Goal: Transaction & Acquisition: Purchase product/service

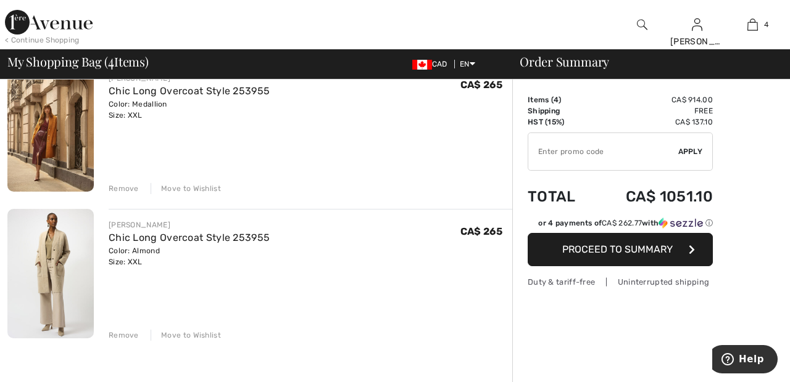
scroll to position [426, 0]
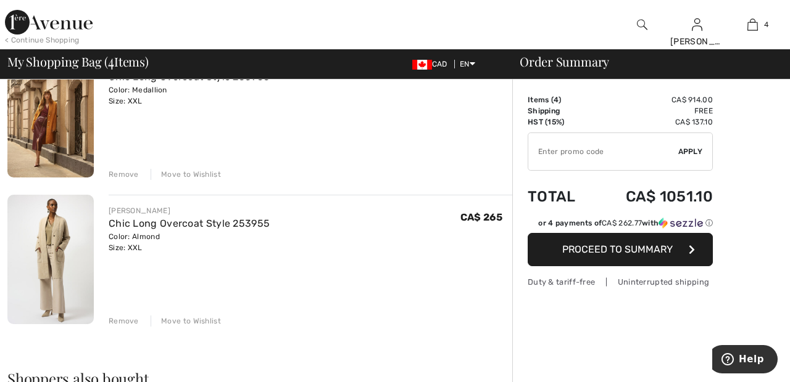
click at [202, 170] on div "Move to Wishlist" at bounding box center [186, 174] width 70 height 11
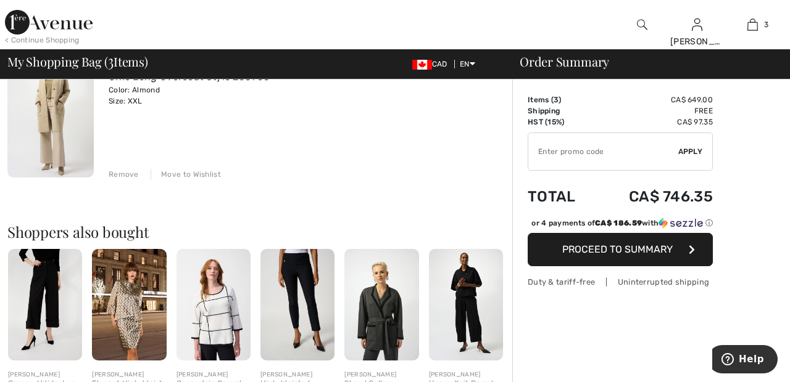
scroll to position [411, 0]
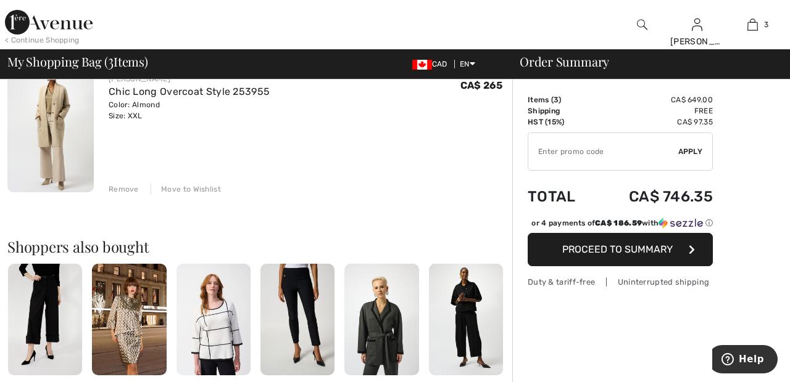
click at [204, 191] on div "Move to Wishlist" at bounding box center [186, 189] width 70 height 11
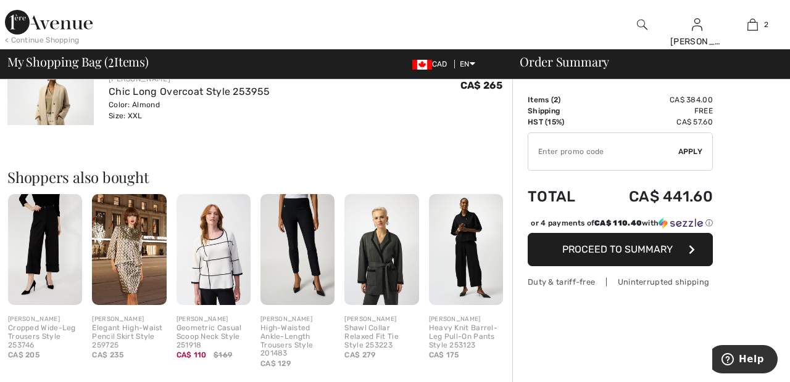
scroll to position [395, 0]
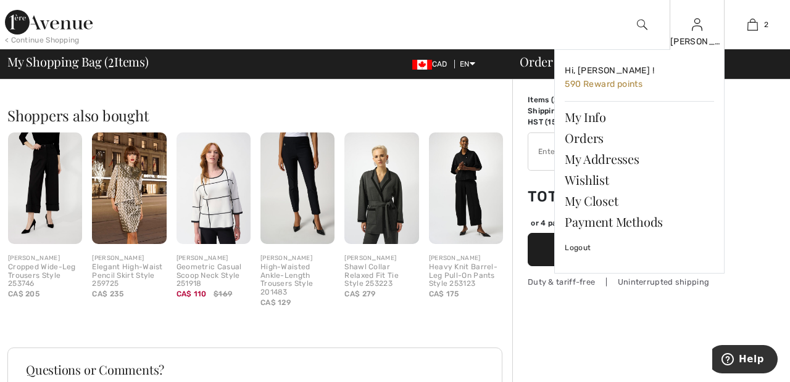
click at [701, 25] on img at bounding box center [697, 24] width 10 height 15
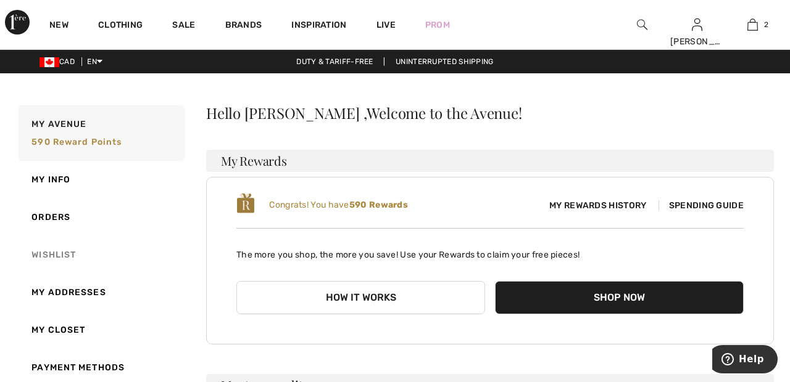
click at [68, 253] on link "Wishlist" at bounding box center [100, 255] width 169 height 38
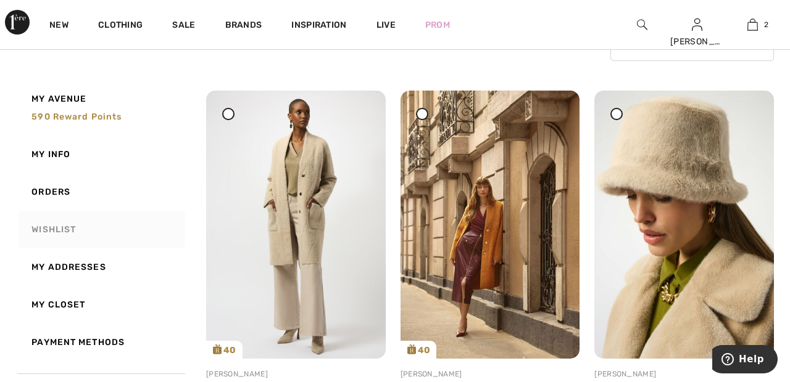
scroll to position [126, 0]
click at [676, 153] on img at bounding box center [684, 225] width 180 height 268
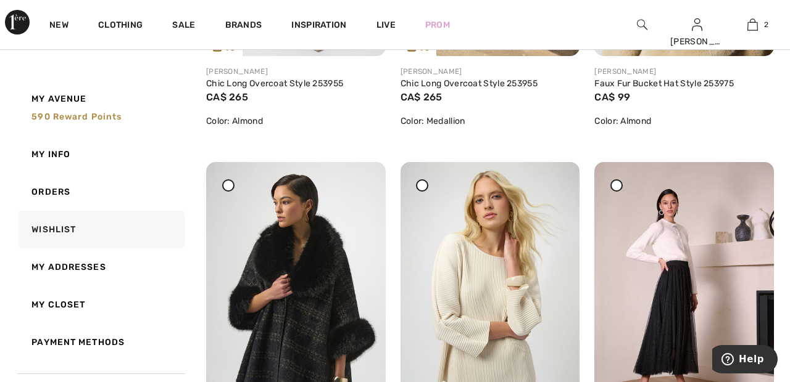
scroll to position [430, 0]
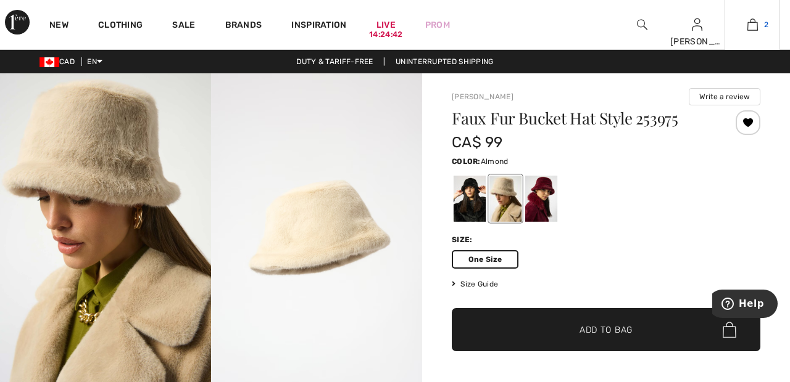
click at [759, 22] on link "2" at bounding box center [752, 24] width 54 height 15
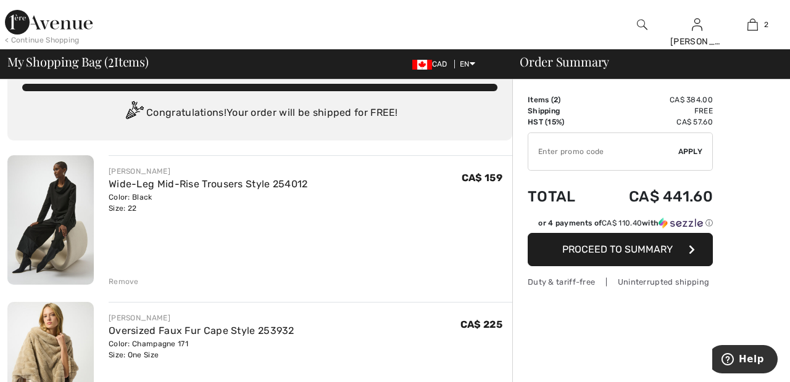
scroll to position [25, 0]
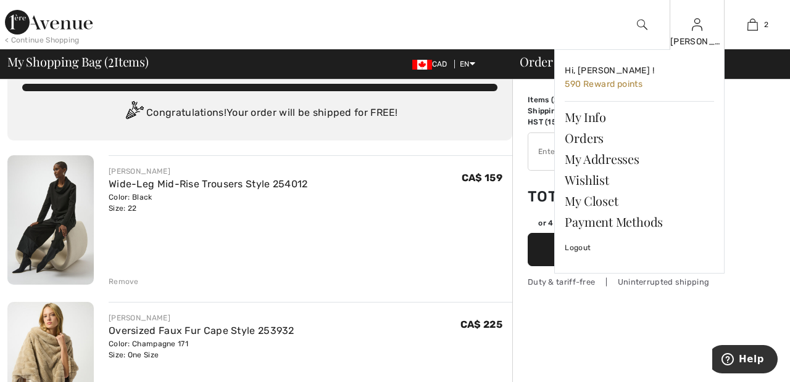
click at [701, 25] on img at bounding box center [697, 24] width 10 height 15
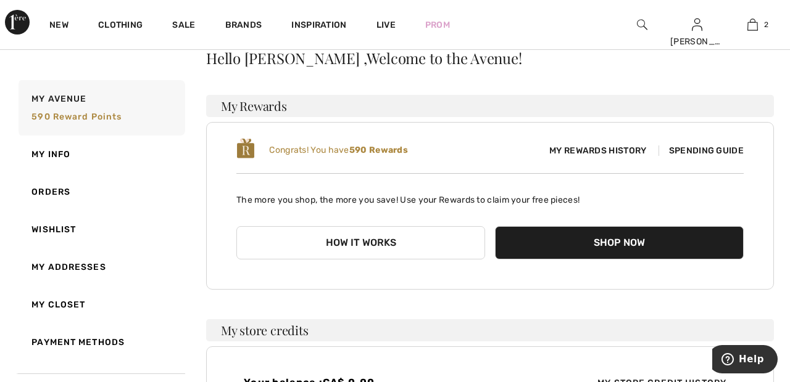
scroll to position [56, 0]
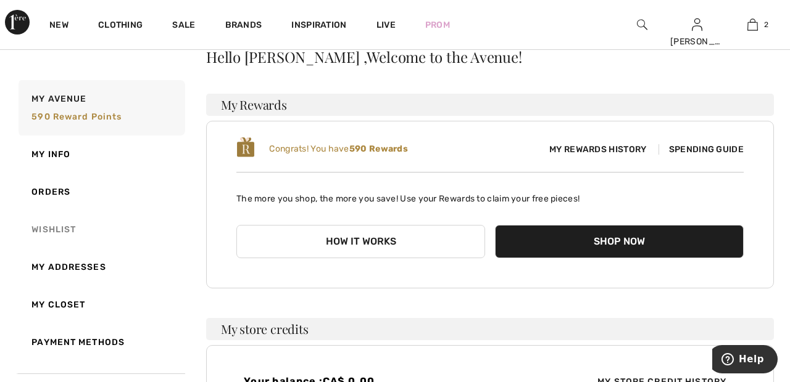
click at [68, 231] on link "Wishlist" at bounding box center [100, 230] width 169 height 38
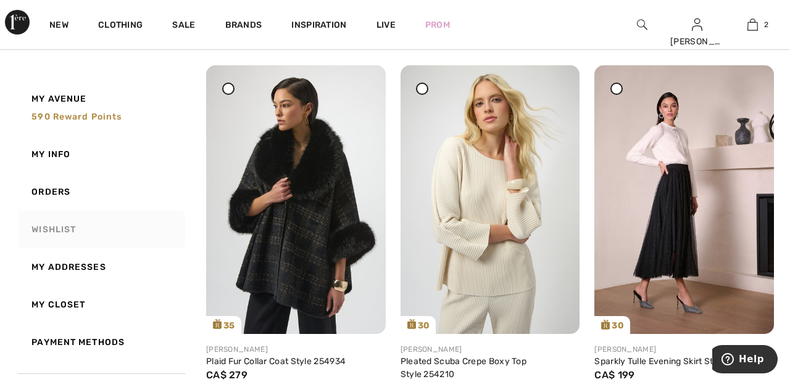
scroll to position [0, 0]
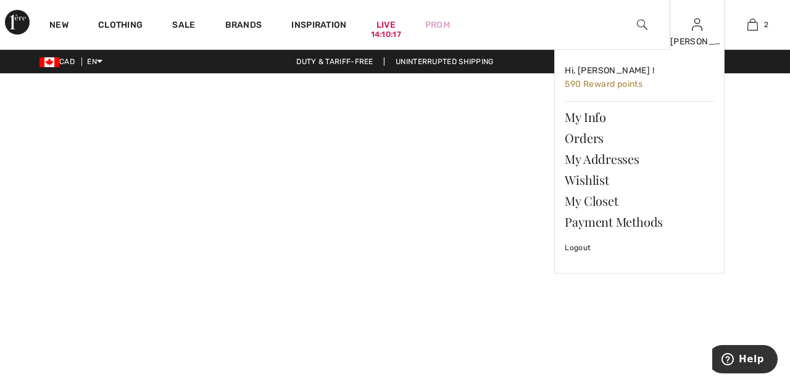
click at [701, 28] on img at bounding box center [697, 24] width 10 height 15
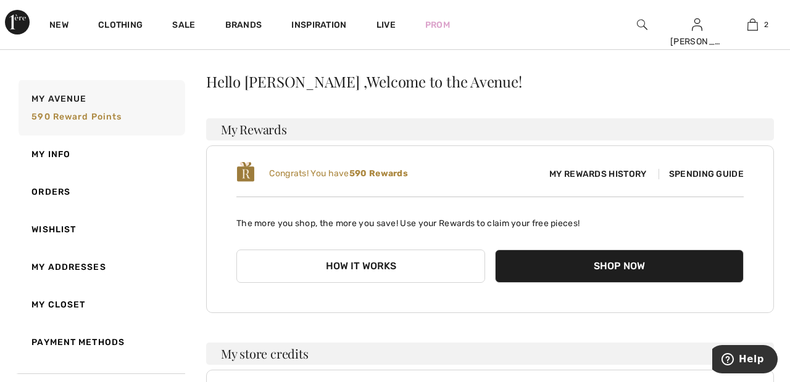
scroll to position [31, 0]
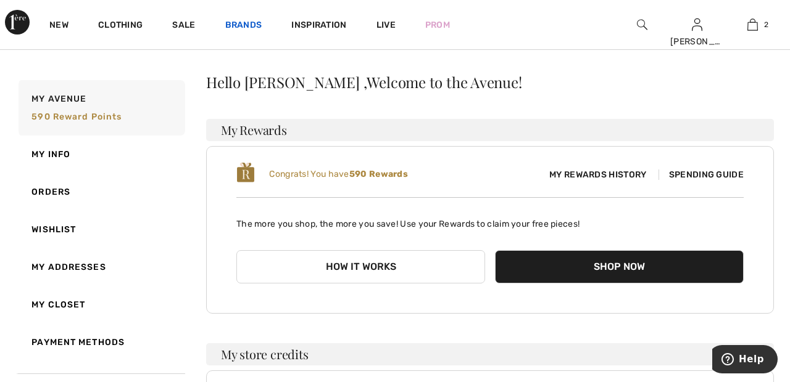
click at [251, 23] on link "Brands" at bounding box center [243, 26] width 37 height 13
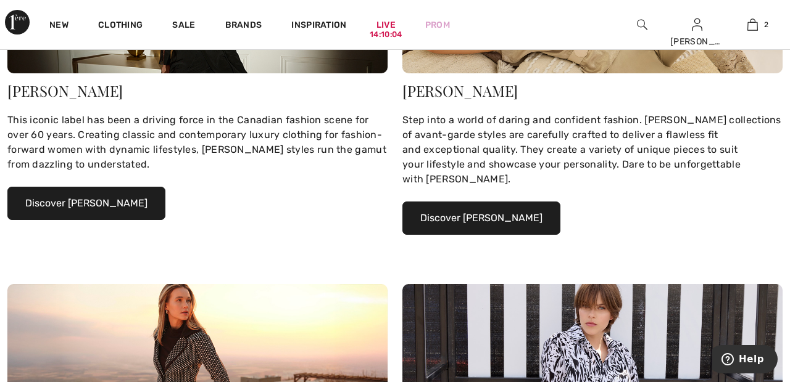
click at [121, 200] on button "Discover Joseph Ribkoff" at bounding box center [86, 203] width 158 height 33
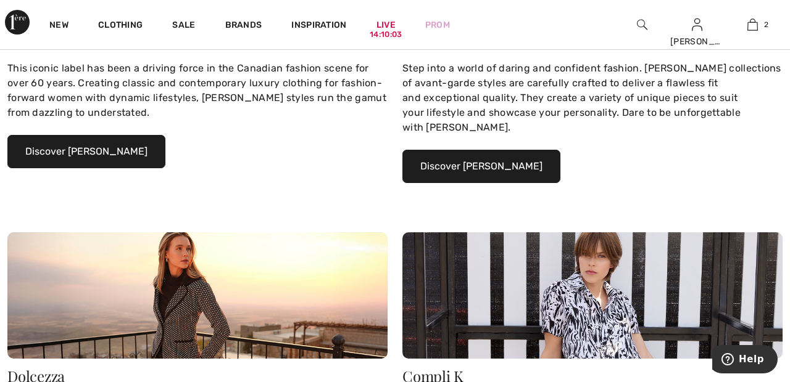
scroll to position [335, 0]
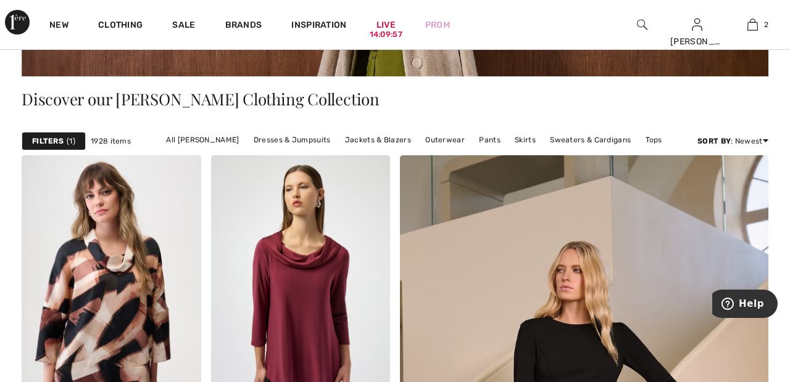
scroll to position [244, 0]
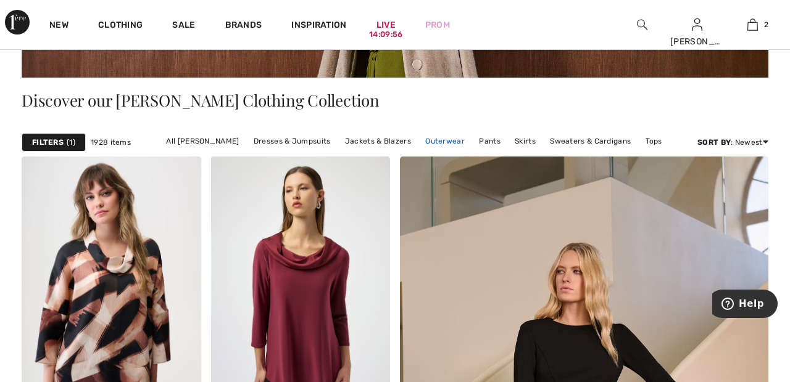
click at [447, 138] on link "Outerwear" at bounding box center [445, 141] width 52 height 16
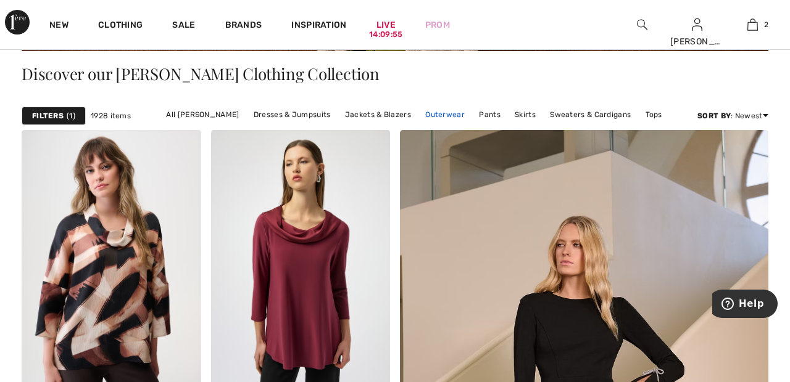
scroll to position [303, 0]
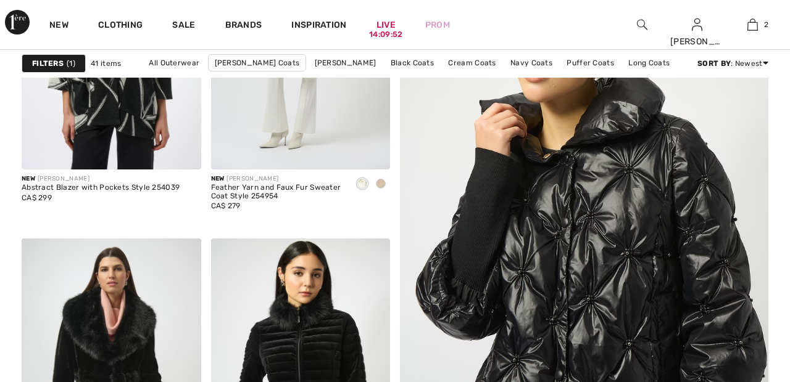
scroll to position [301, 0]
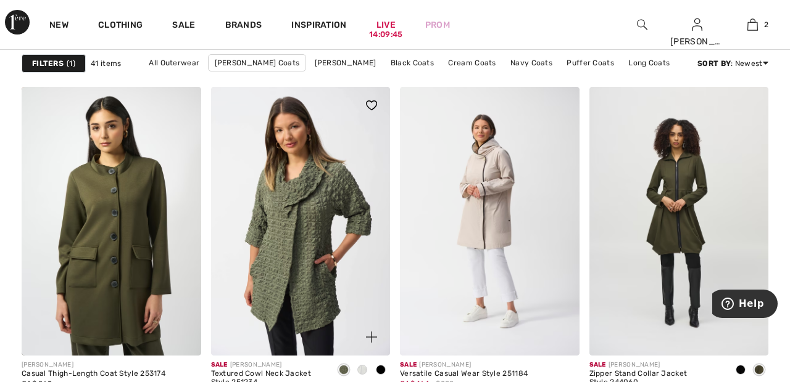
click at [330, 209] on img at bounding box center [301, 221] width 180 height 269
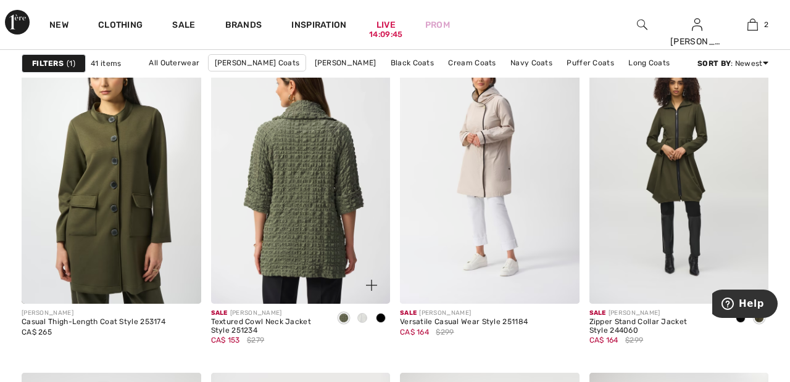
scroll to position [1972, 0]
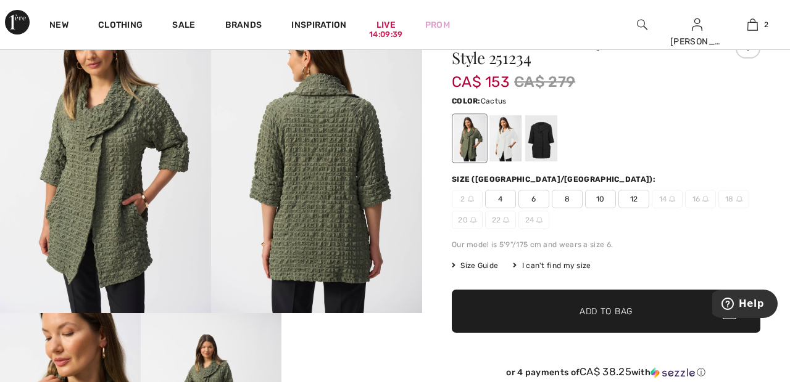
click at [639, 197] on span "12" at bounding box center [633, 199] width 31 height 19
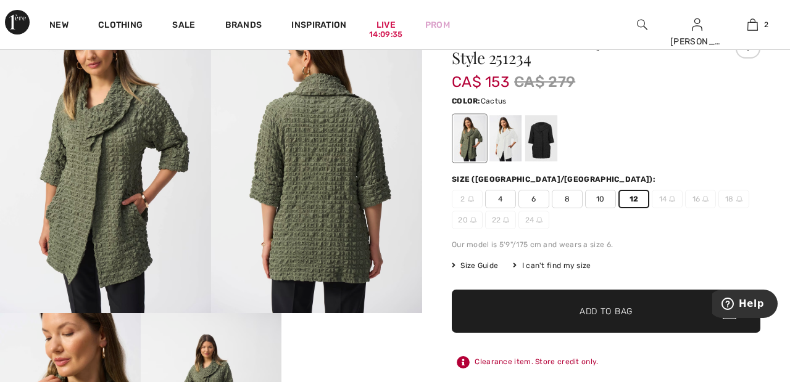
click at [640, 309] on span "✔ Added to Bag Add to Bag" at bounding box center [606, 311] width 308 height 43
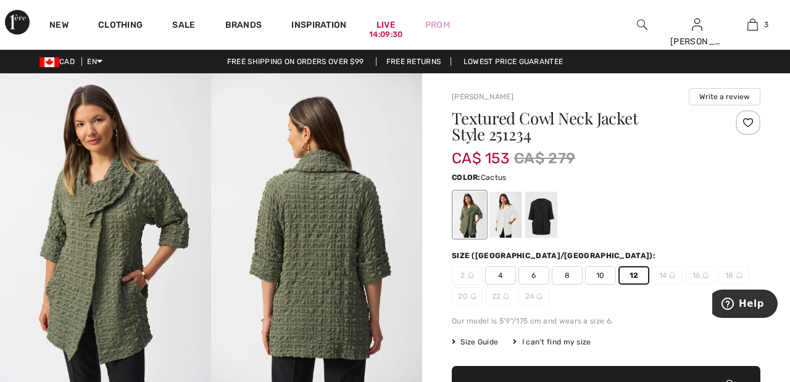
click at [510, 210] on div at bounding box center [505, 215] width 32 height 46
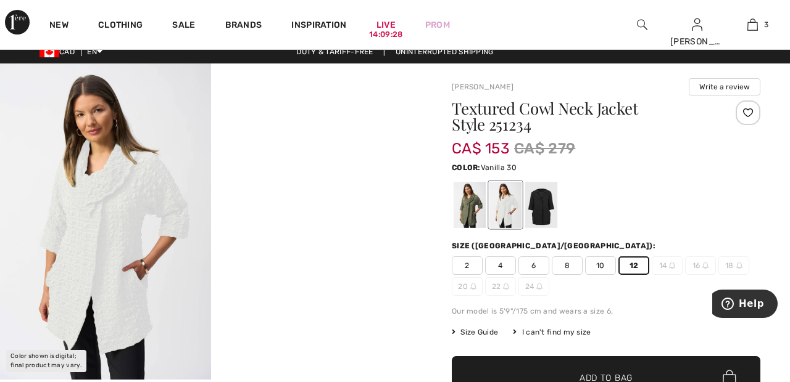
scroll to position [19, 0]
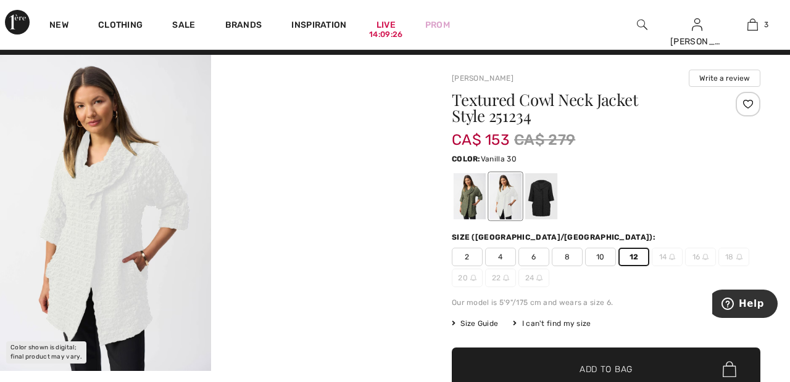
click at [547, 191] on div at bounding box center [541, 196] width 32 height 46
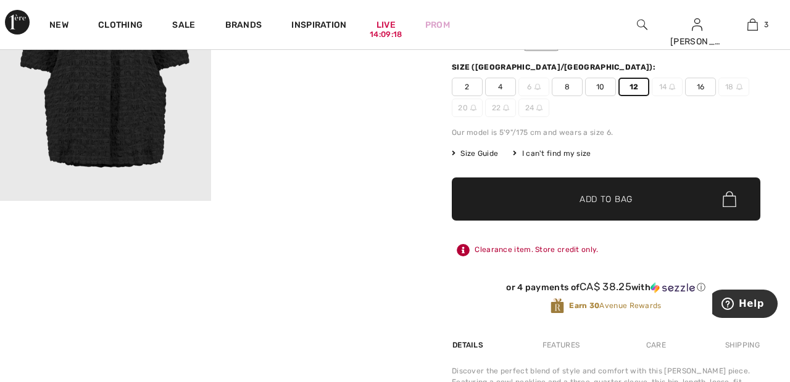
scroll to position [188, 0]
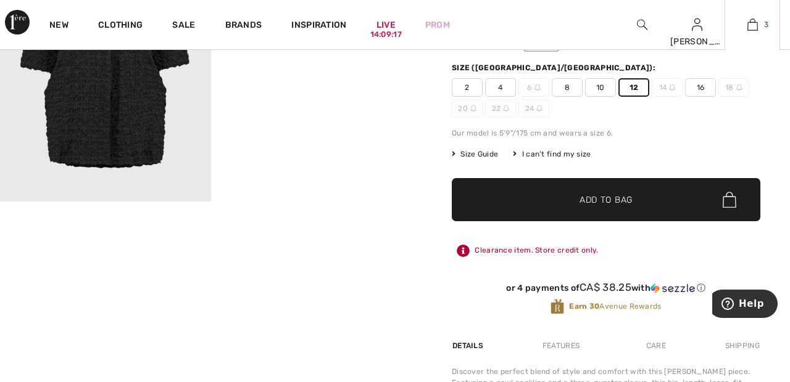
click at [759, 30] on link "3" at bounding box center [752, 24] width 54 height 15
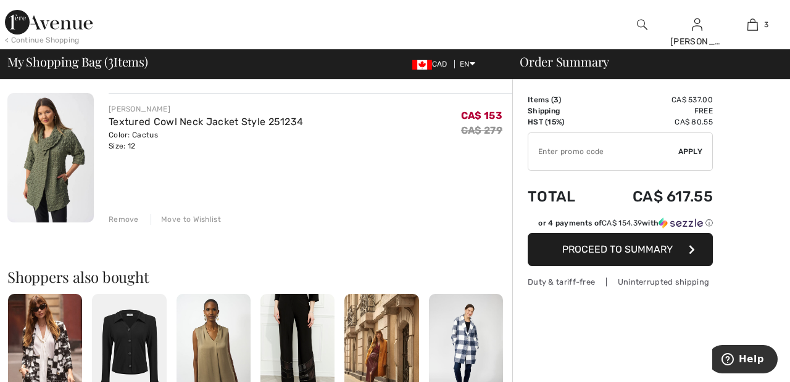
scroll to position [381, 0]
click at [193, 219] on div "Move to Wishlist" at bounding box center [186, 218] width 70 height 11
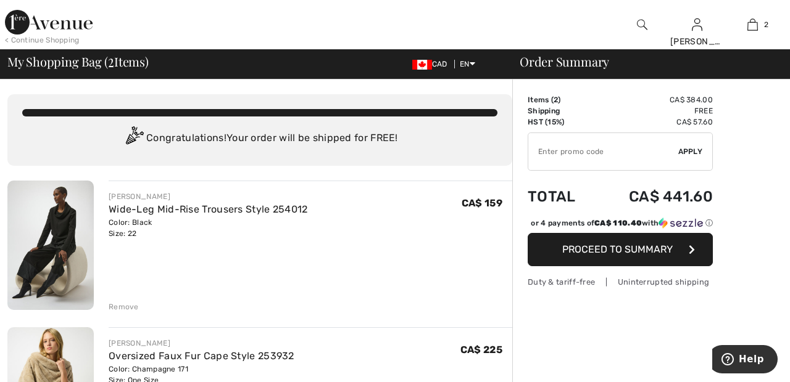
scroll to position [0, 0]
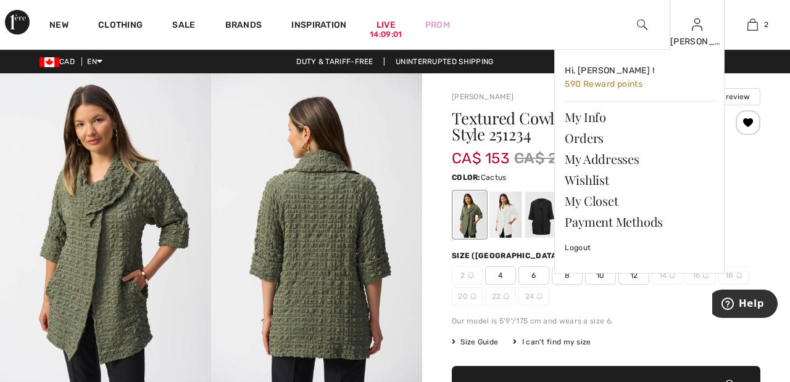
click at [698, 31] on img at bounding box center [697, 24] width 10 height 15
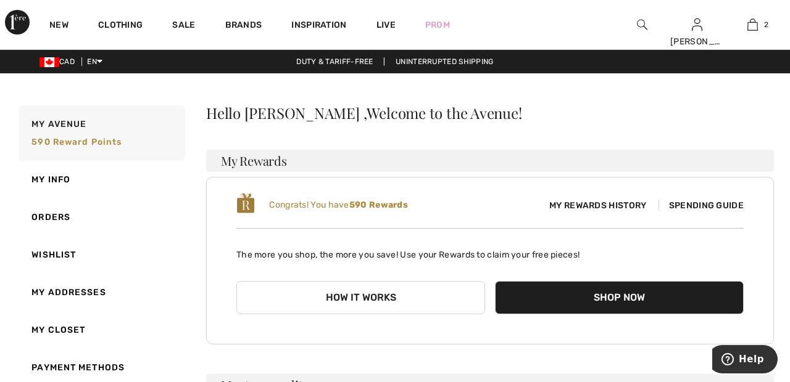
click at [70, 257] on link "Wishlist" at bounding box center [100, 255] width 169 height 38
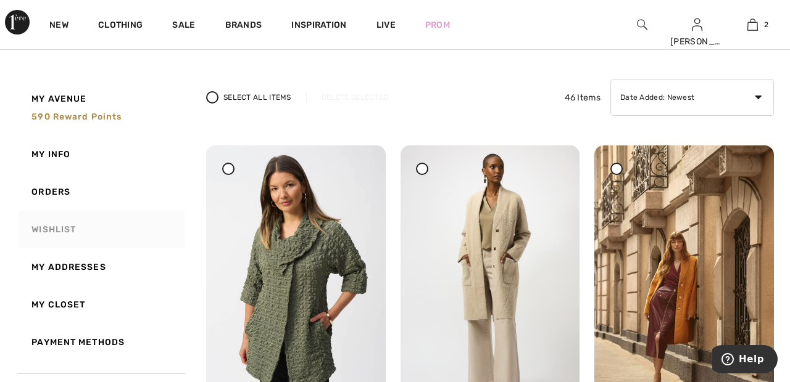
scroll to position [70, 0]
click at [424, 169] on icon at bounding box center [422, 169] width 5 height 5
click at [626, 170] on img at bounding box center [684, 280] width 180 height 268
click at [618, 169] on icon at bounding box center [616, 169] width 5 height 5
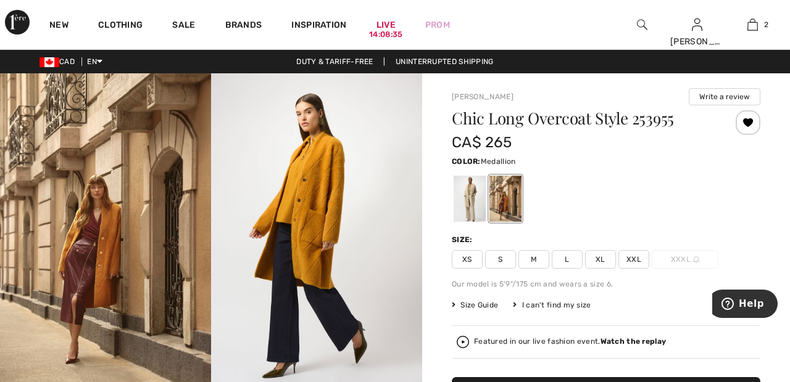
click at [751, 124] on div at bounding box center [747, 122] width 25 height 25
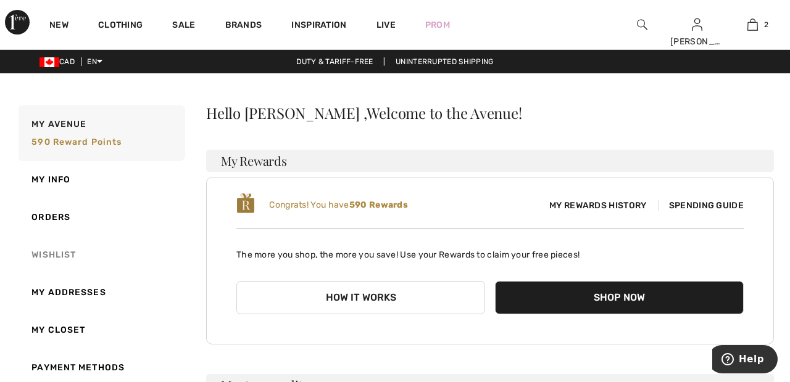
click at [64, 255] on link "Wishlist" at bounding box center [100, 255] width 169 height 38
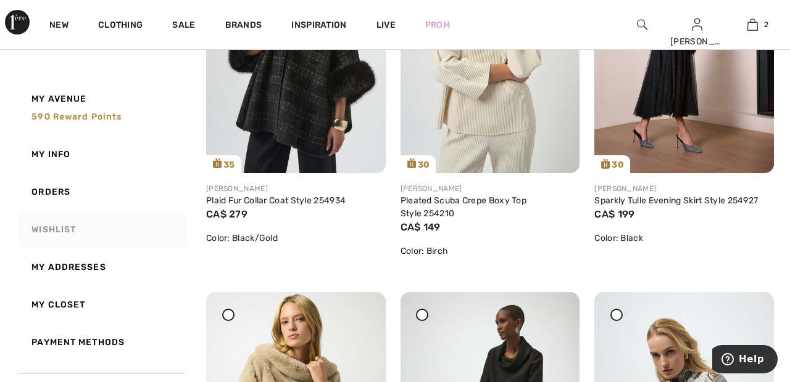
scroll to position [685, 0]
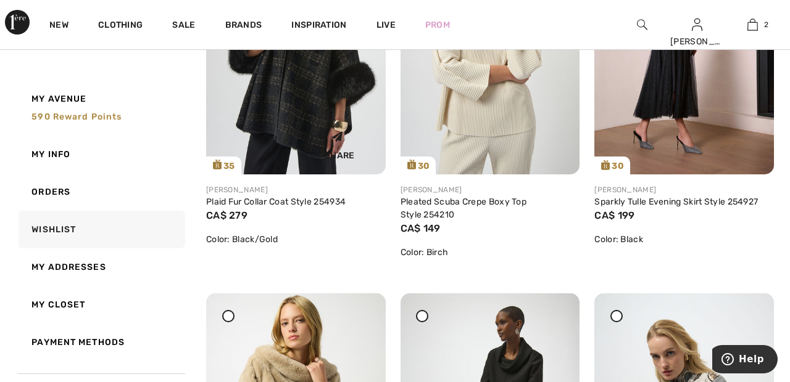
click at [295, 118] on img at bounding box center [296, 40] width 180 height 268
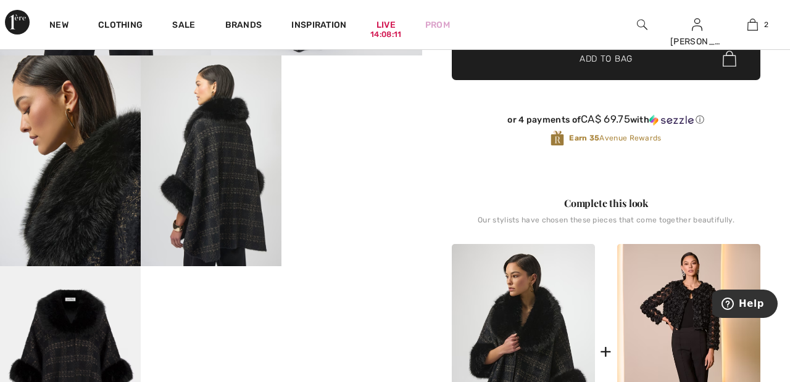
scroll to position [342, 0]
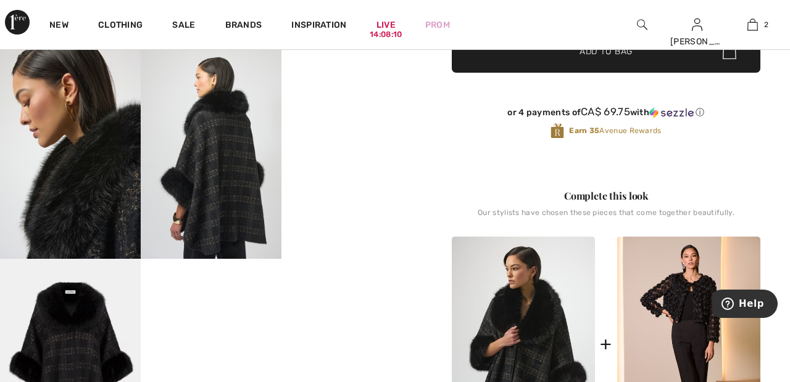
click at [365, 118] on video "Your browser does not support the video tag." at bounding box center [351, 83] width 141 height 70
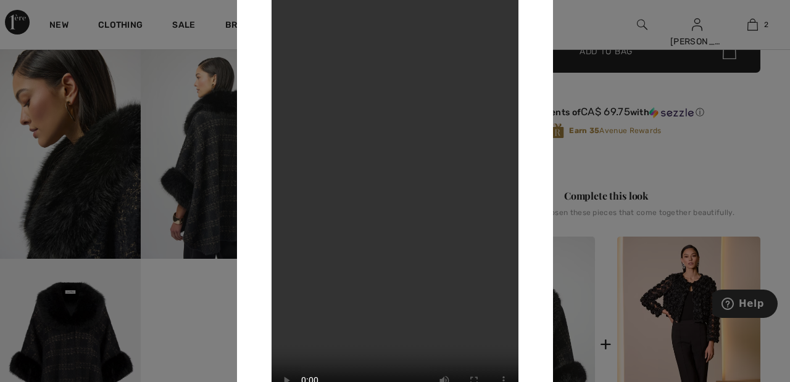
click at [605, 28] on div at bounding box center [395, 191] width 790 height 382
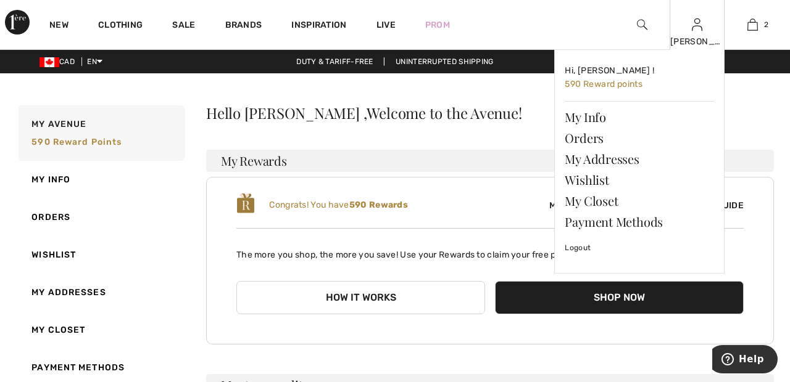
click at [697, 31] on img at bounding box center [697, 24] width 10 height 15
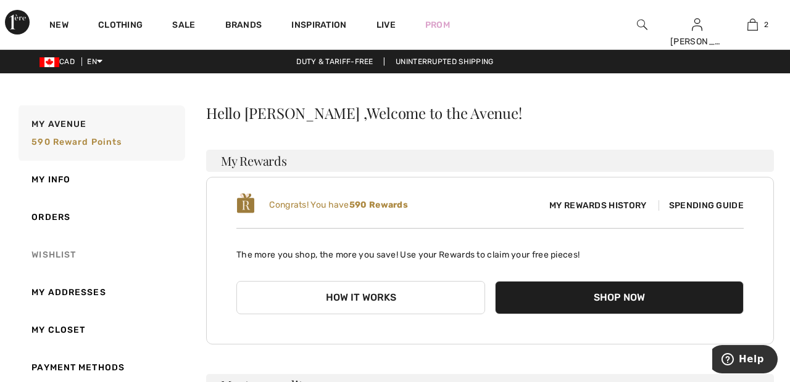
click at [66, 257] on link "Wishlist" at bounding box center [100, 255] width 169 height 38
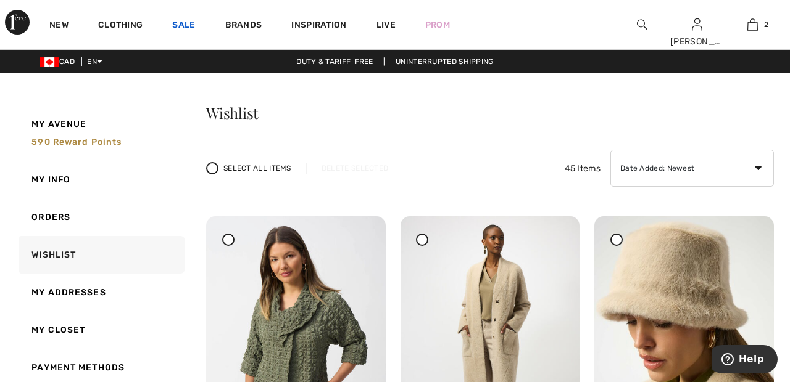
click at [181, 28] on link "Sale" at bounding box center [183, 26] width 23 height 13
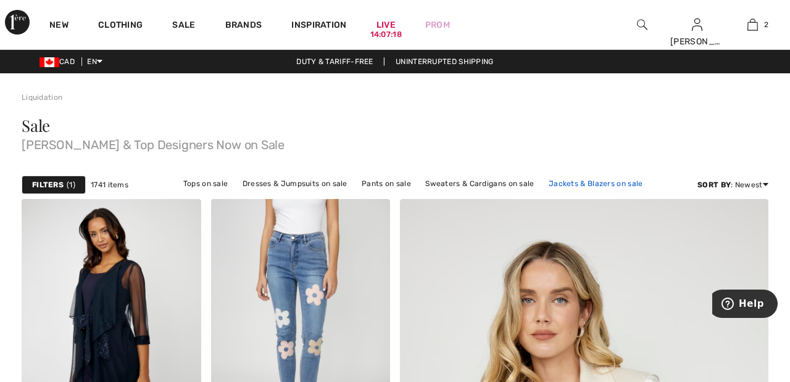
click at [610, 184] on link "Jackets & Blazers on sale" at bounding box center [595, 184] width 107 height 16
click at [592, 184] on link "Jackets & Blazers on sale" at bounding box center [595, 184] width 107 height 16
click at [580, 184] on link "Jackets & Blazers on sale" at bounding box center [595, 184] width 107 height 16
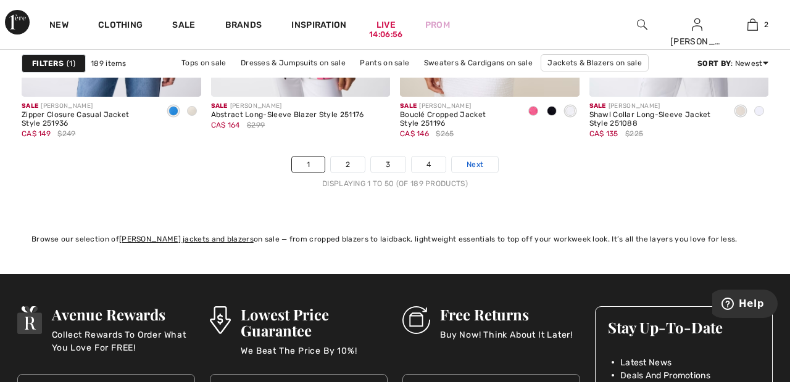
click at [481, 162] on span "Next" at bounding box center [474, 164] width 17 height 11
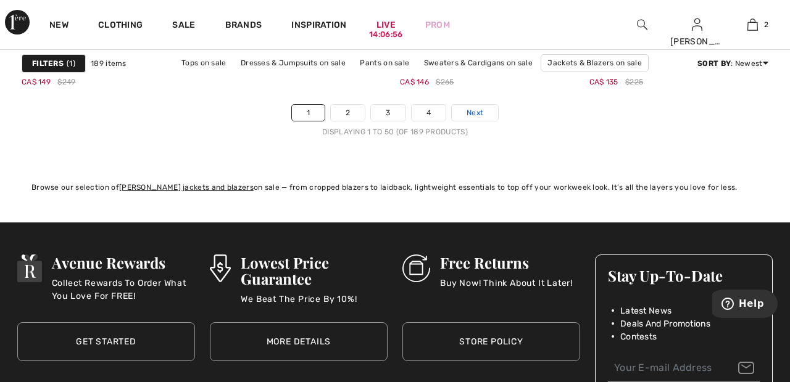
scroll to position [5189, 0]
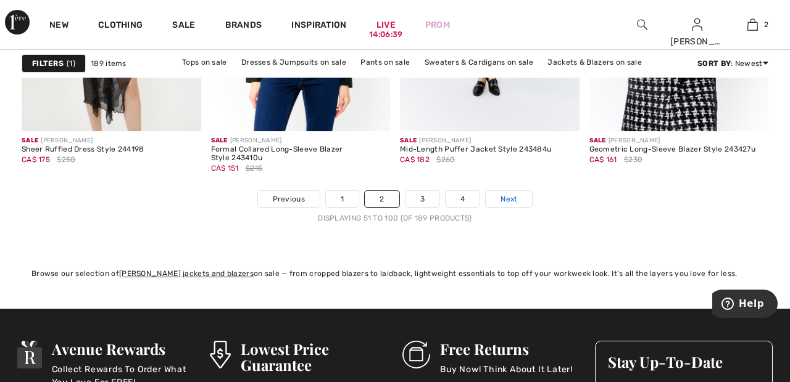
click at [513, 194] on span "Next" at bounding box center [508, 199] width 17 height 11
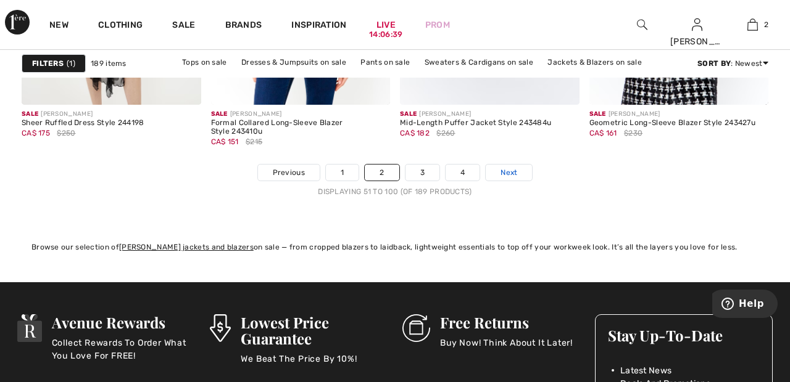
scroll to position [5155, 0]
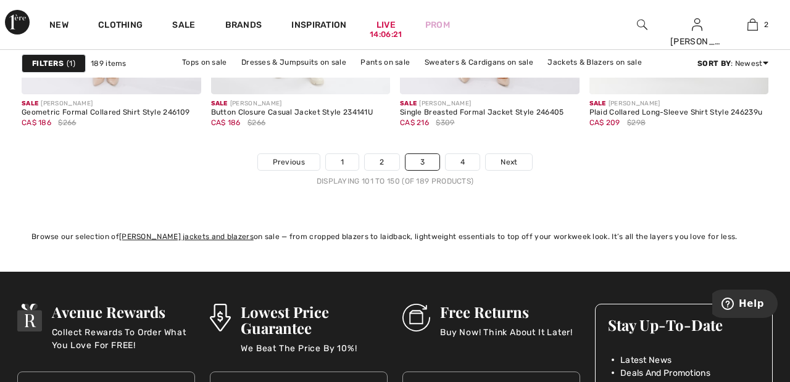
scroll to position [5131, 0]
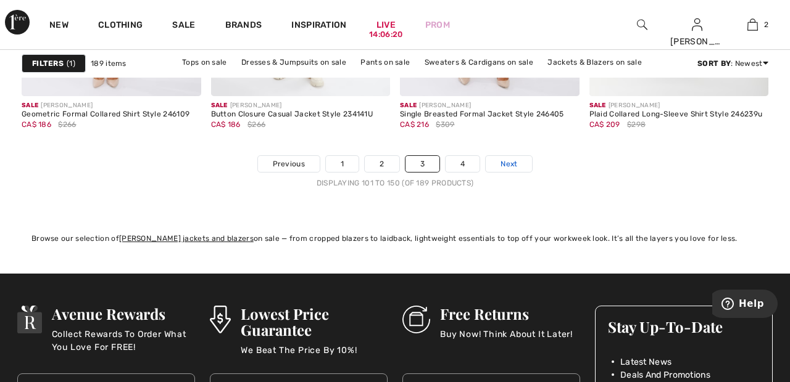
click at [518, 159] on link "Next" at bounding box center [509, 164] width 46 height 16
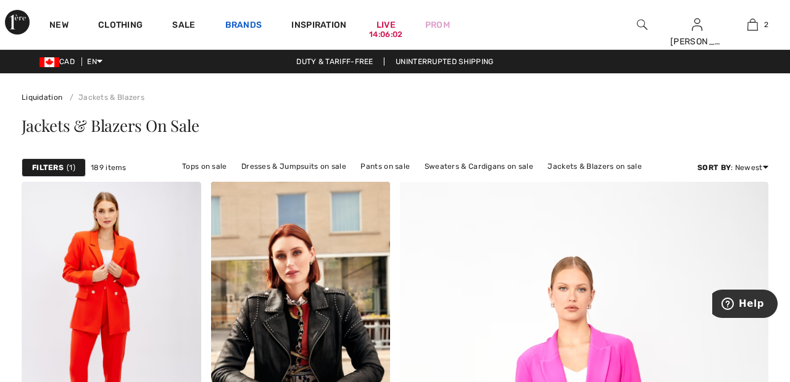
click at [242, 23] on link "Brands" at bounding box center [243, 26] width 37 height 13
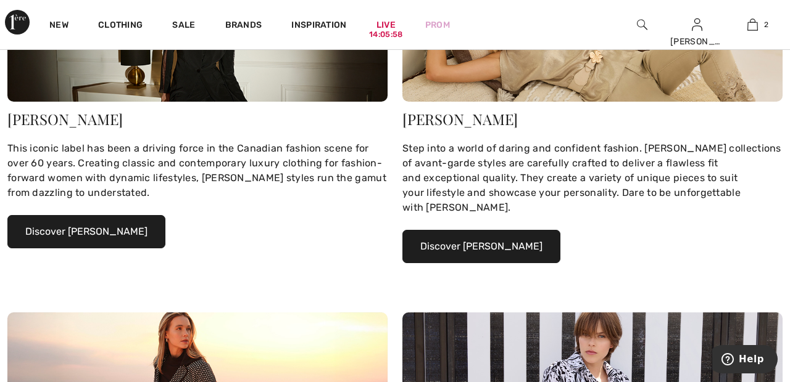
scroll to position [249, 0]
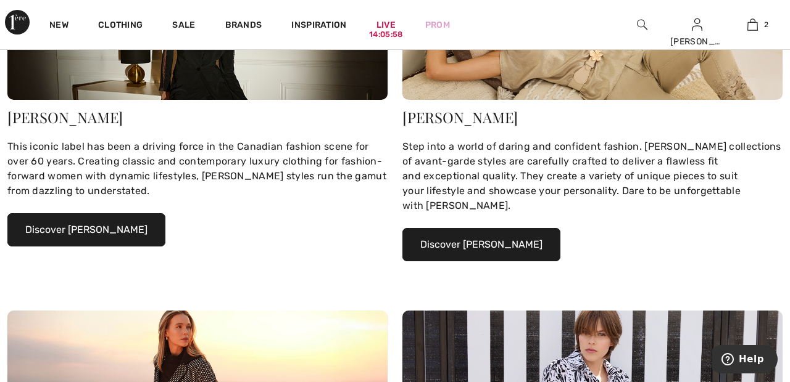
click at [129, 233] on button "Discover Joseph Ribkoff" at bounding box center [86, 229] width 158 height 33
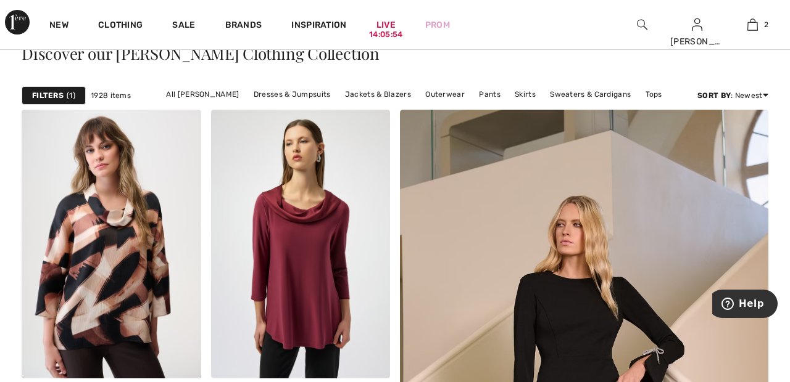
scroll to position [291, 0]
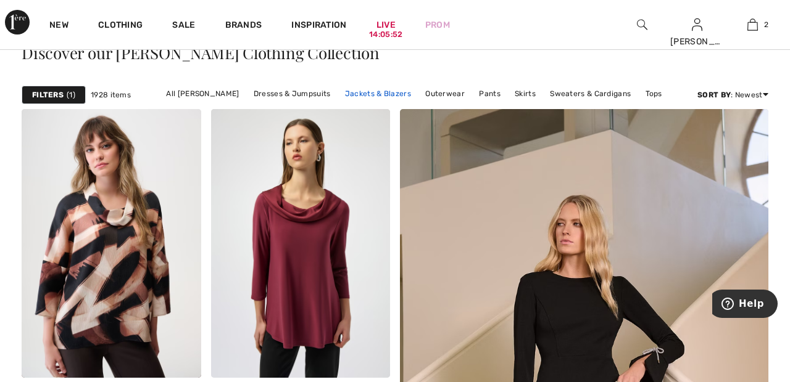
click at [373, 94] on link "Jackets & Blazers" at bounding box center [378, 94] width 78 height 16
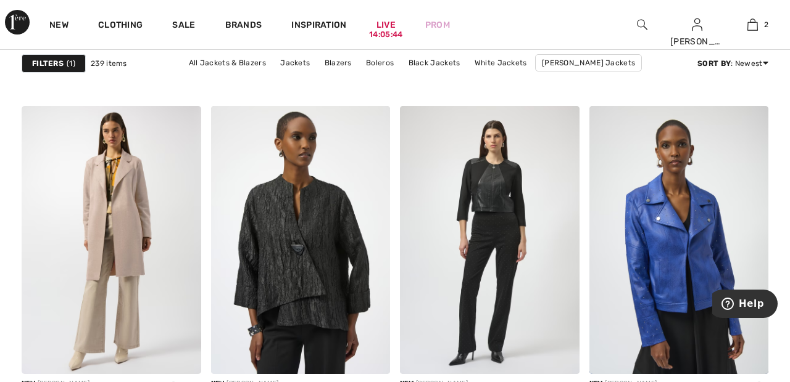
scroll to position [751, 0]
click at [133, 218] on img at bounding box center [112, 241] width 180 height 269
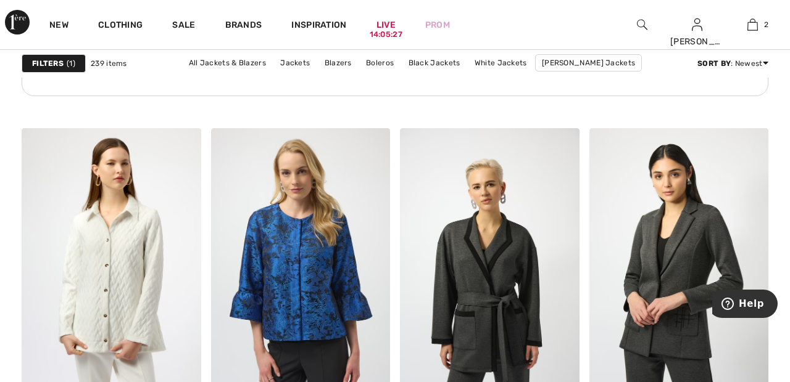
scroll to position [1531, 0]
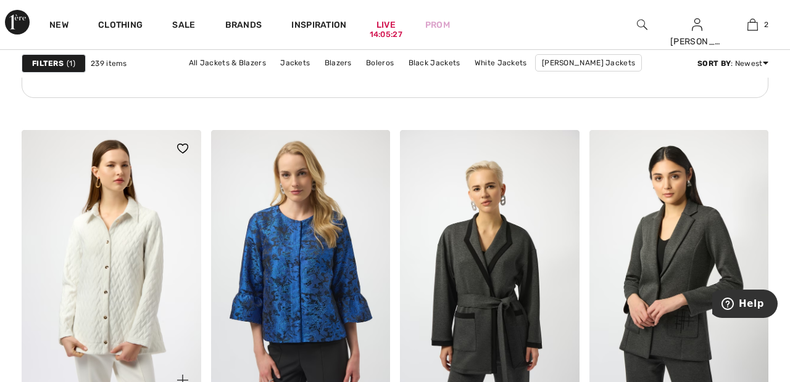
click at [116, 240] on img at bounding box center [112, 264] width 180 height 269
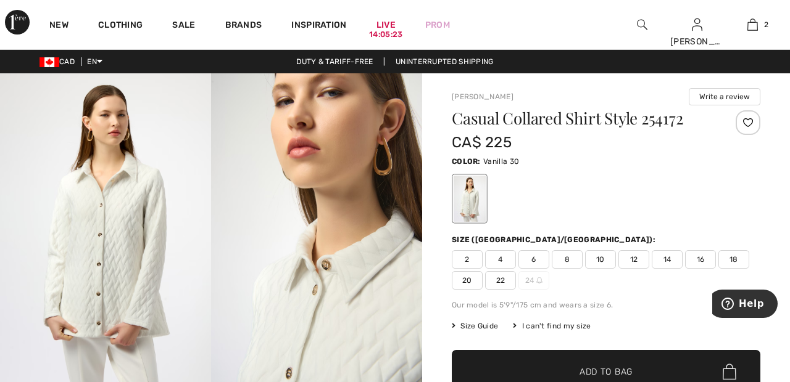
click at [750, 122] on div at bounding box center [747, 122] width 25 height 25
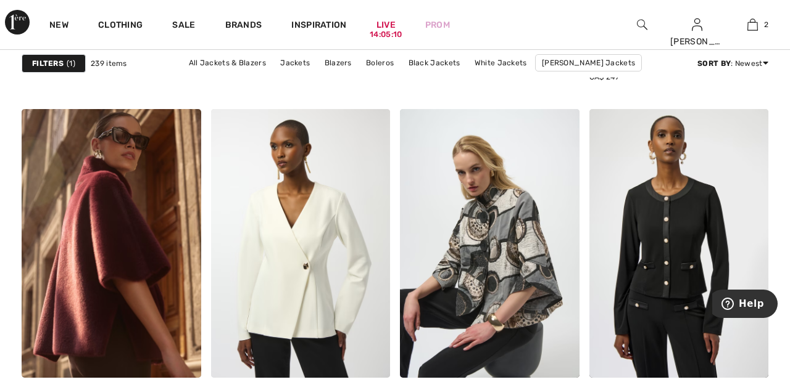
scroll to position [3378, 0]
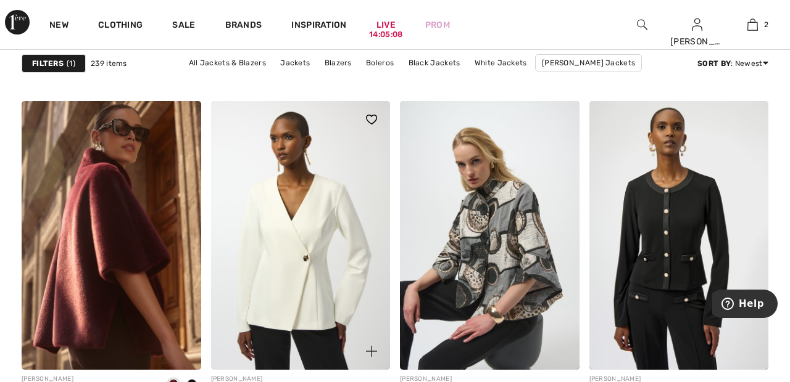
click at [324, 247] on img at bounding box center [301, 235] width 180 height 269
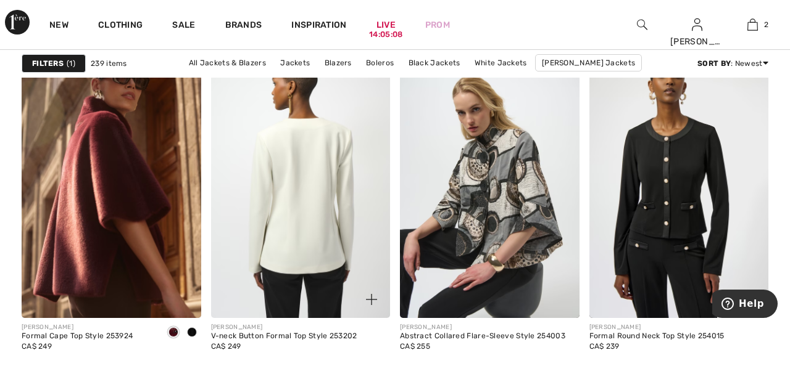
scroll to position [3437, 0]
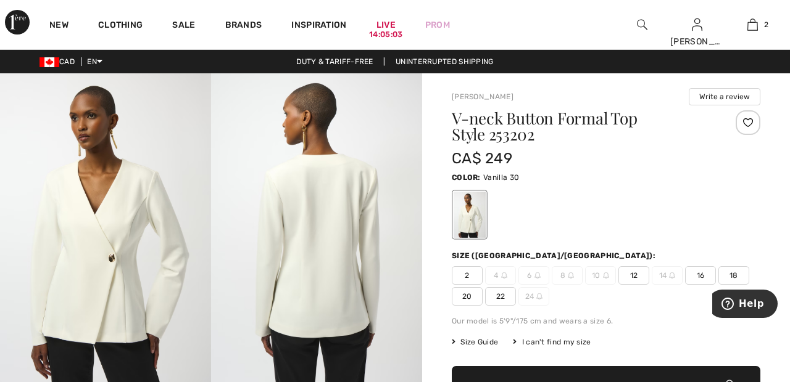
click at [750, 120] on div at bounding box center [747, 122] width 25 height 25
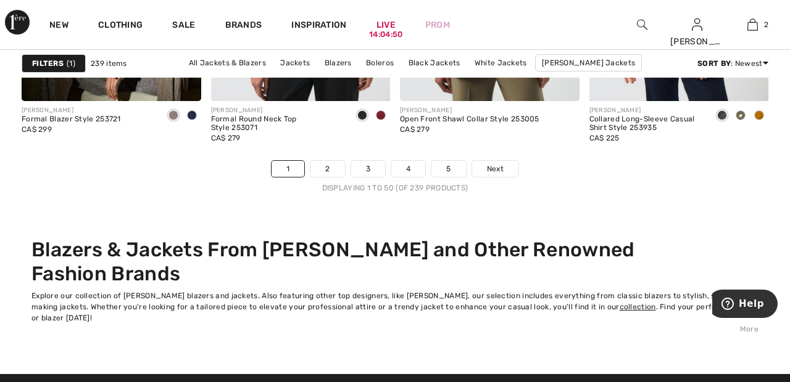
scroll to position [5128, 0]
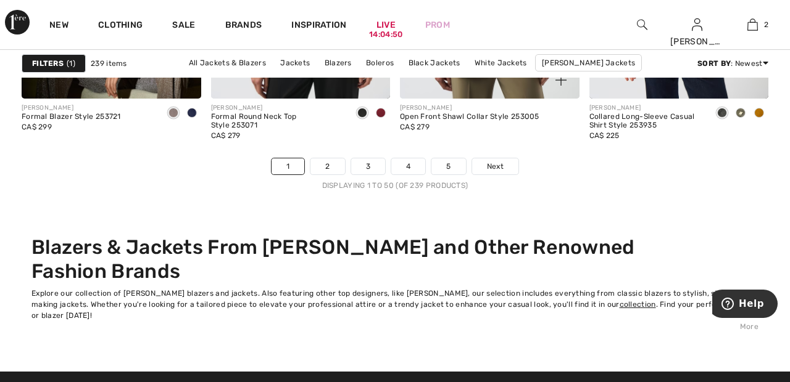
click at [513, 152] on div "JOSEPH RIBKOFF Open Front Shawl Collar Style 253005 CA$ 279" at bounding box center [469, 128] width 139 height 49
click at [503, 168] on span "Next" at bounding box center [495, 166] width 17 height 11
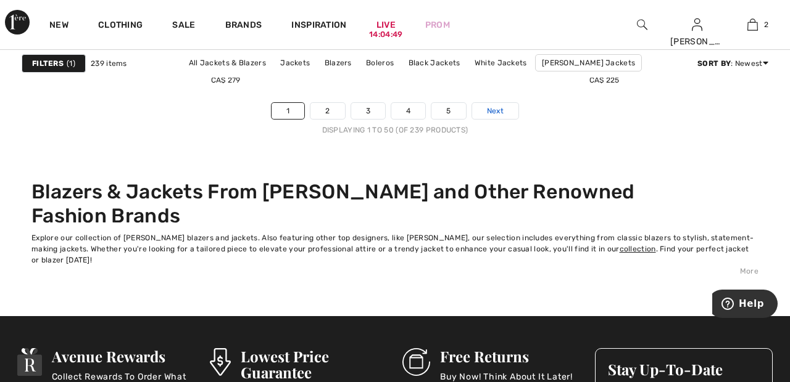
scroll to position [5188, 0]
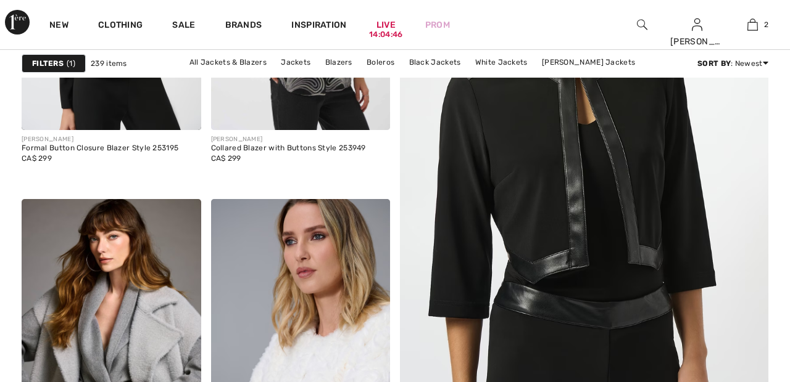
scroll to position [339, 0]
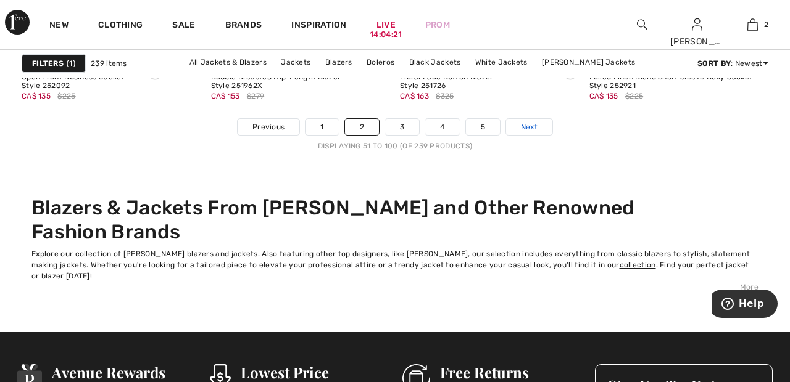
click at [535, 128] on span "Next" at bounding box center [529, 127] width 17 height 11
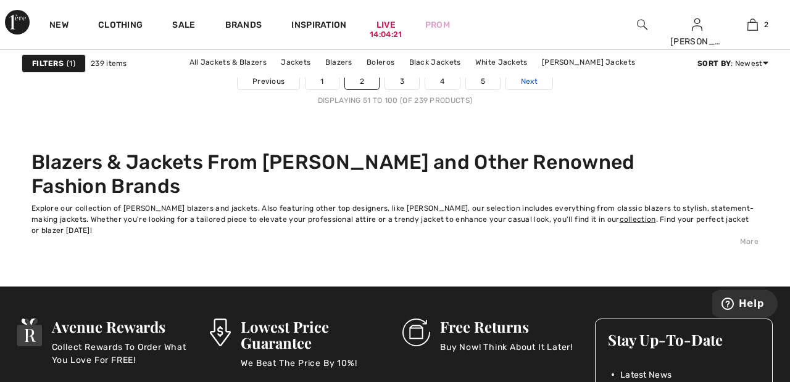
scroll to position [5227, 0]
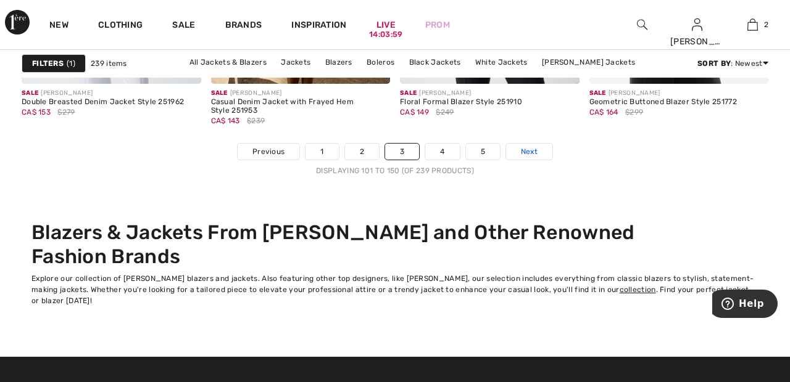
click at [535, 154] on span "Next" at bounding box center [529, 151] width 17 height 11
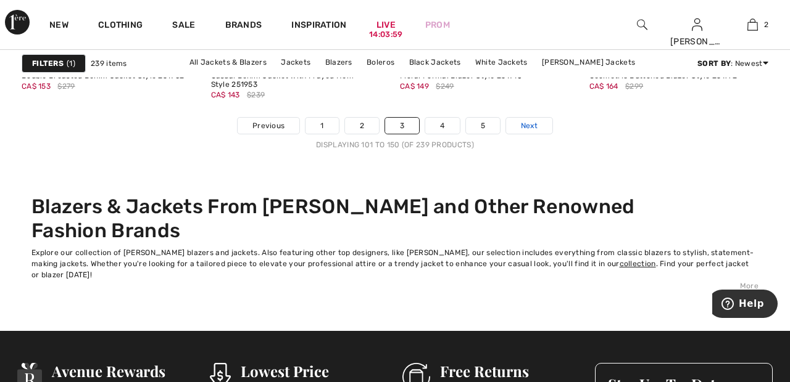
scroll to position [5202, 0]
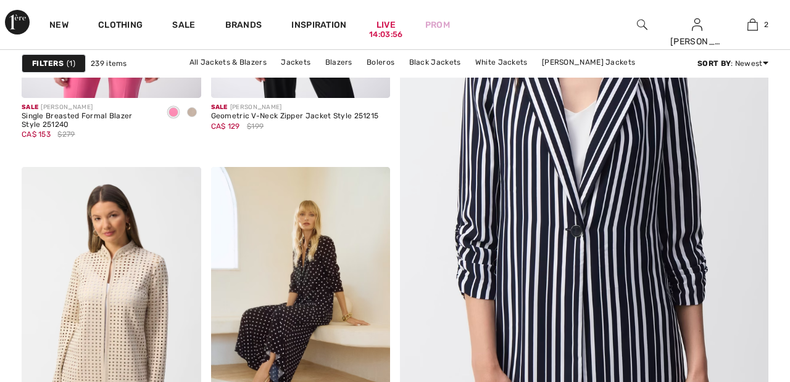
scroll to position [394, 0]
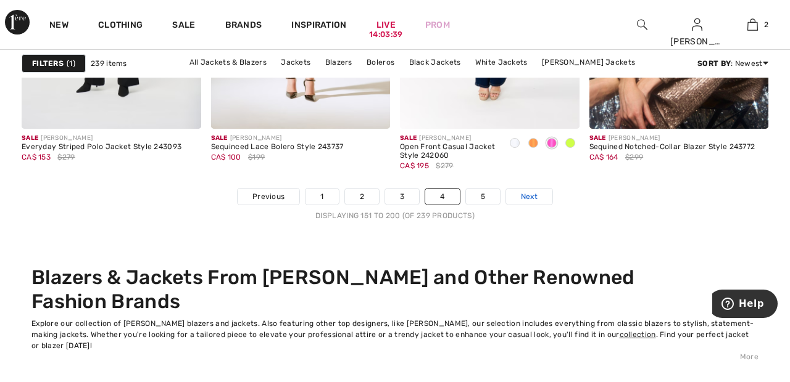
click at [542, 191] on link "Next" at bounding box center [529, 197] width 46 height 16
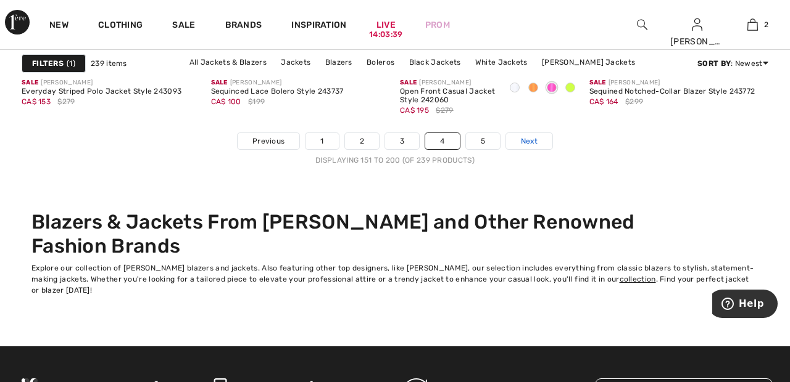
scroll to position [5157, 0]
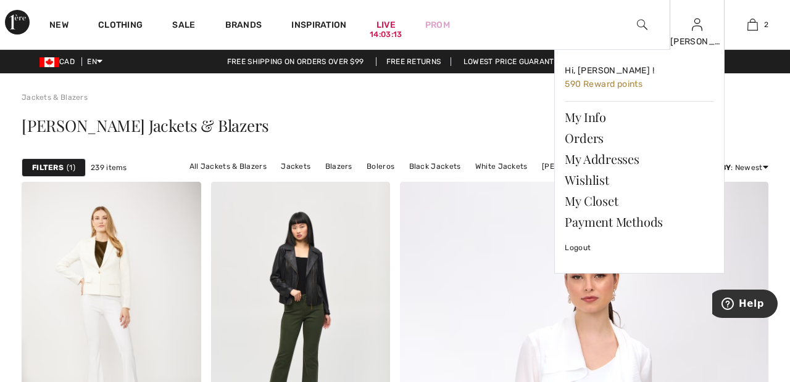
click at [698, 31] on img at bounding box center [697, 24] width 10 height 15
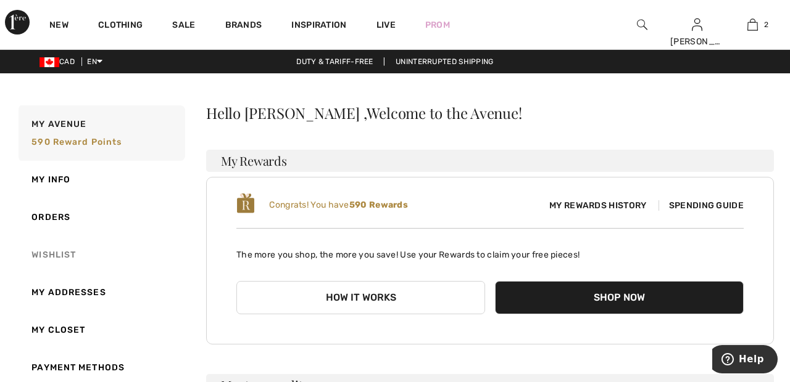
click at [66, 257] on link "Wishlist" at bounding box center [100, 255] width 169 height 38
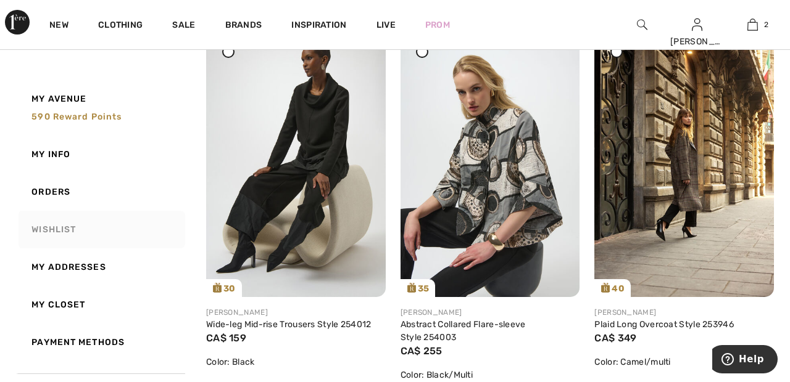
scroll to position [1322, 0]
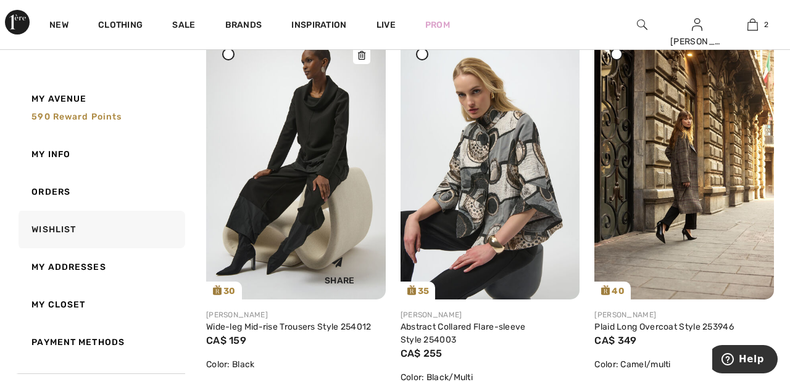
click at [324, 160] on img at bounding box center [296, 165] width 180 height 268
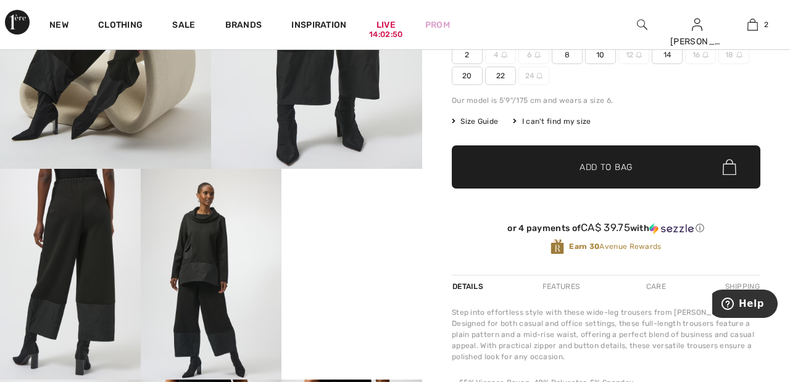
scroll to position [221, 0]
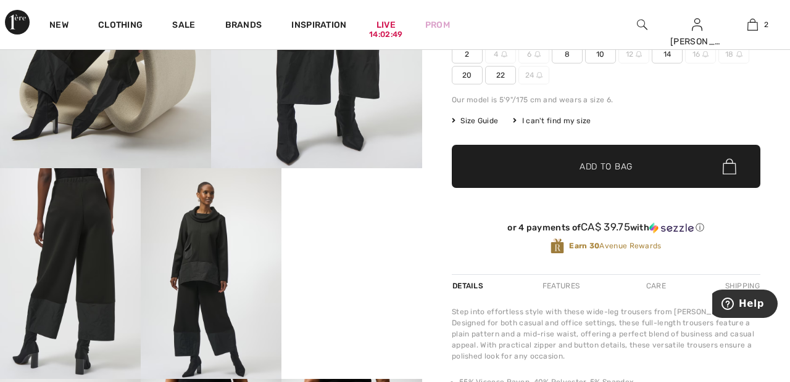
click at [202, 253] on img at bounding box center [211, 273] width 141 height 211
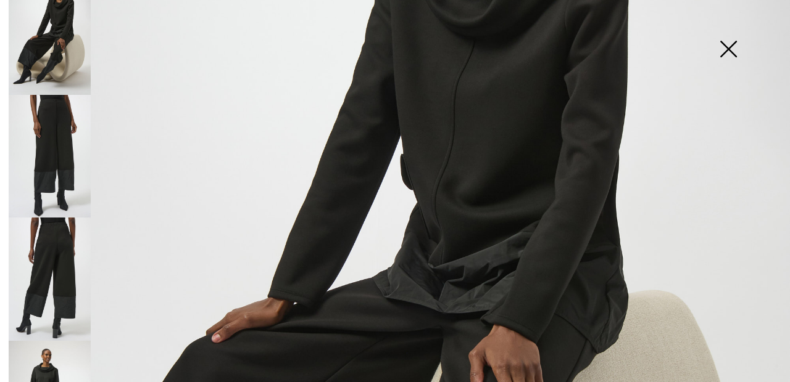
scroll to position [28, 0]
click at [49, 150] on img at bounding box center [50, 156] width 82 height 123
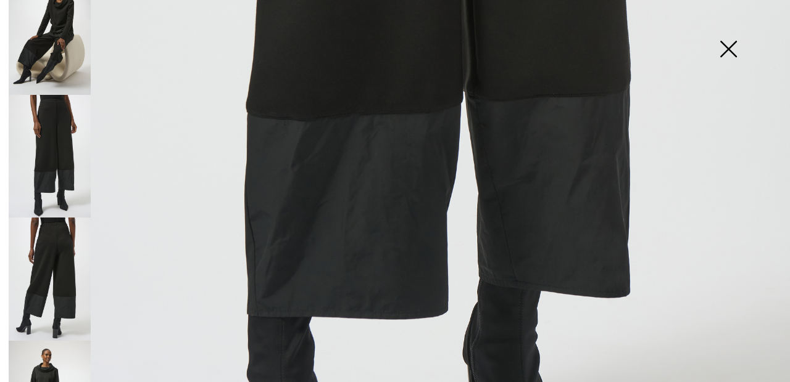
scroll to position [628, 0]
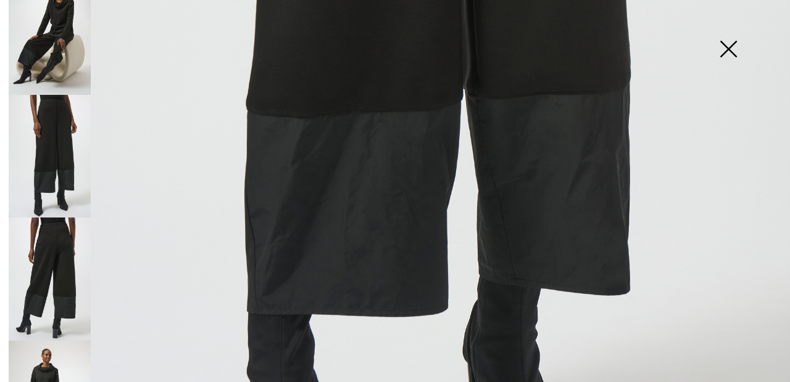
click at [46, 276] on img at bounding box center [50, 279] width 82 height 123
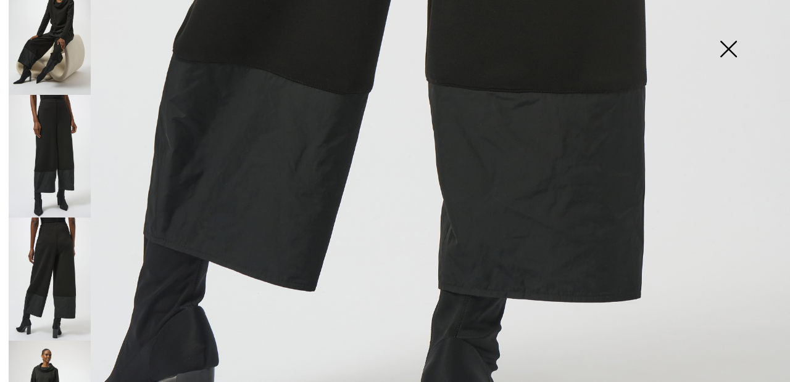
scroll to position [742, 0]
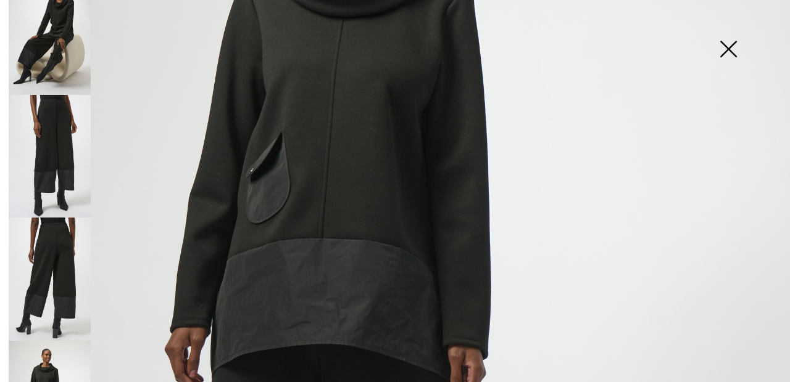
scroll to position [286, 0]
click at [734, 57] on img at bounding box center [728, 51] width 62 height 64
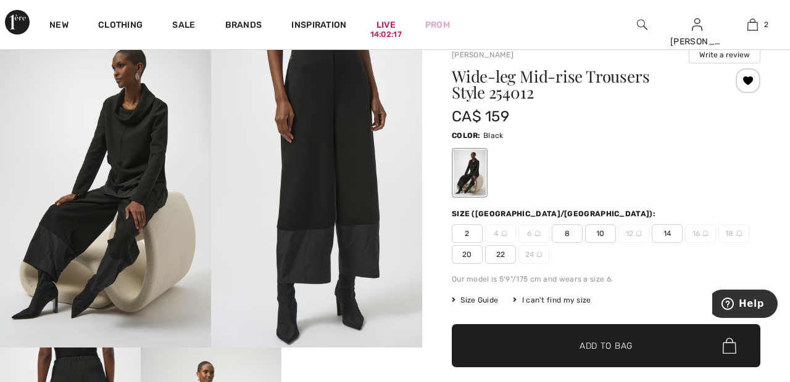
scroll to position [0, 0]
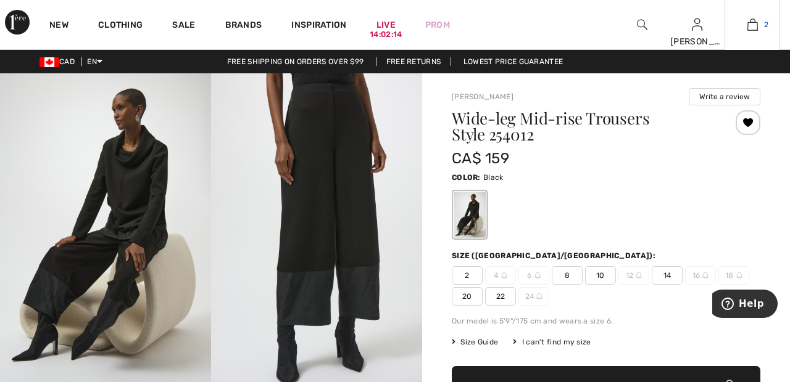
click at [750, 25] on img at bounding box center [752, 24] width 10 height 15
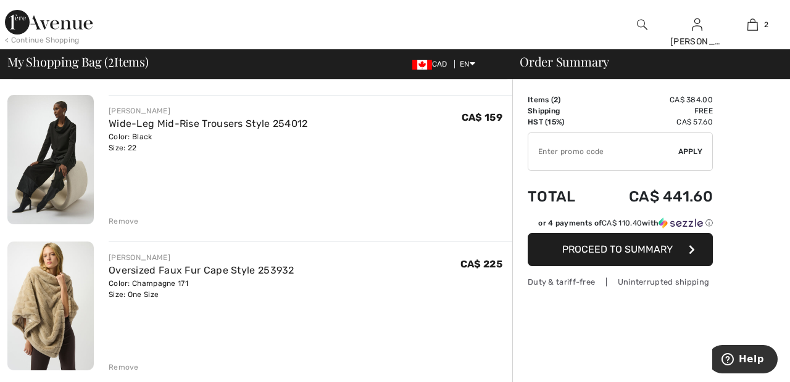
scroll to position [86, 0]
